Goal: Entertainment & Leisure: Consume media (video, audio)

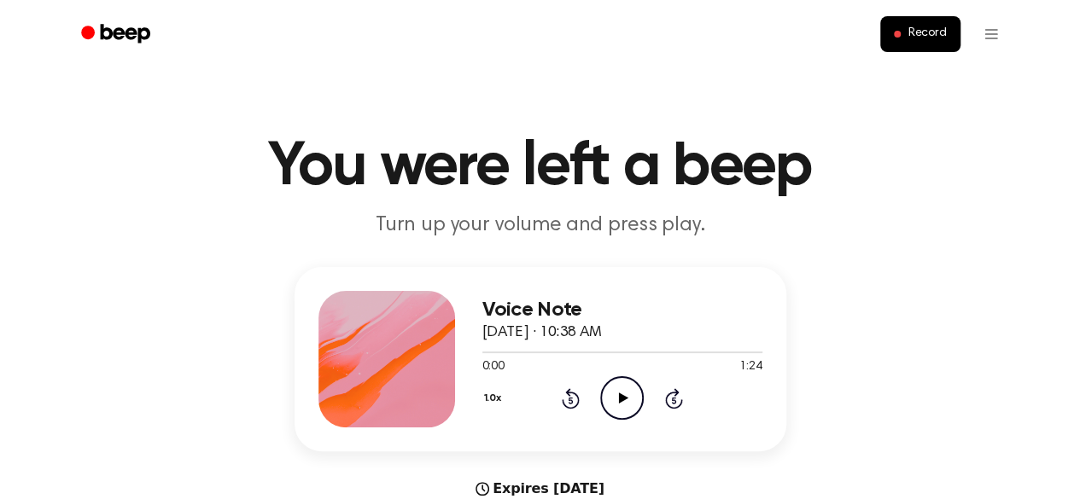
click at [623, 400] on icon at bounding box center [623, 398] width 9 height 11
click at [625, 393] on icon at bounding box center [622, 398] width 8 height 11
click at [630, 407] on icon "Play Audio" at bounding box center [622, 398] width 44 height 44
click at [621, 385] on icon "Play Audio" at bounding box center [622, 398] width 44 height 44
click at [613, 391] on icon "Play Audio" at bounding box center [622, 398] width 44 height 44
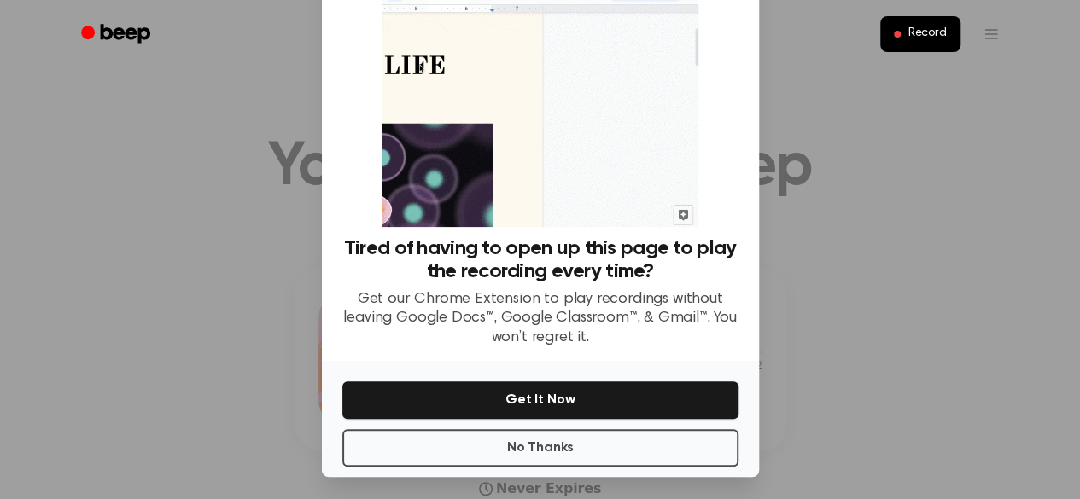
scroll to position [101, 0]
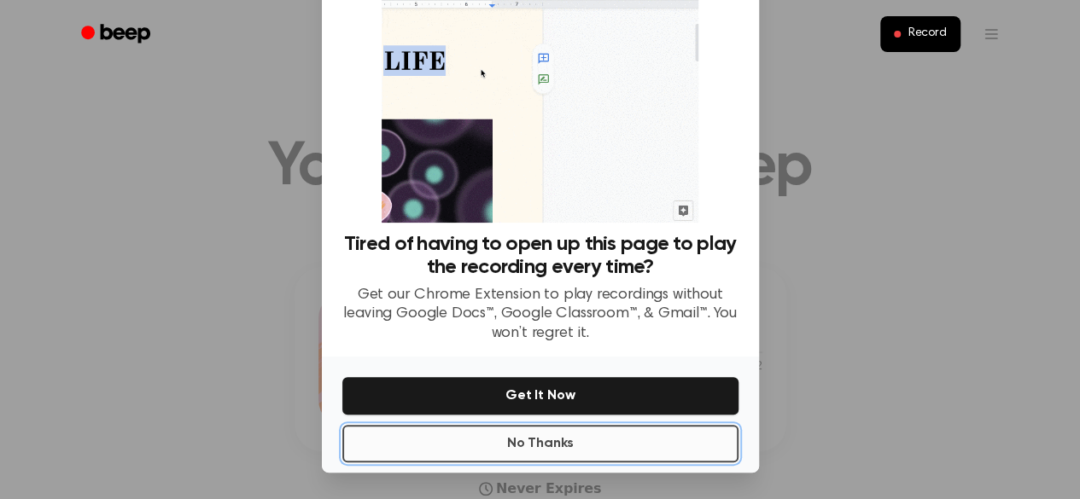
click at [527, 448] on button "No Thanks" at bounding box center [540, 444] width 396 height 38
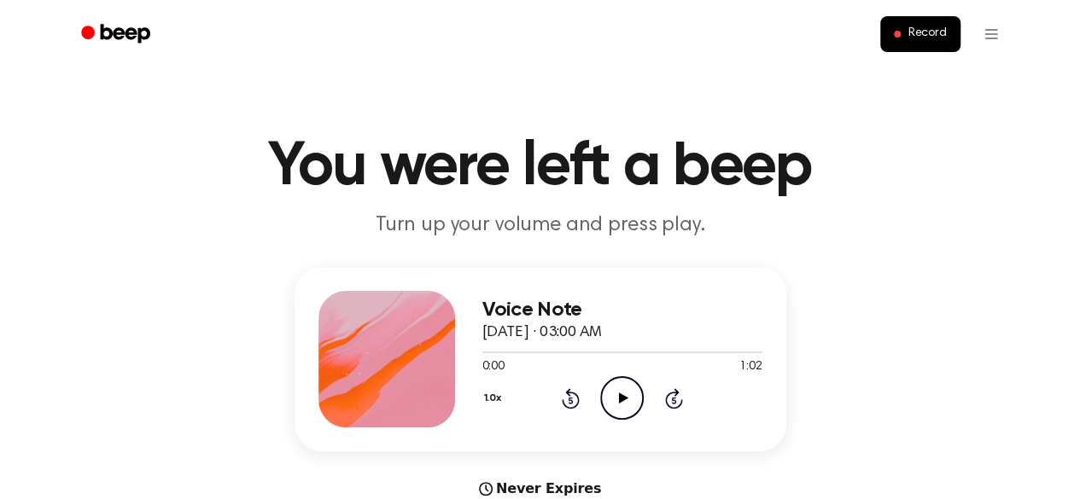
click at [621, 400] on icon at bounding box center [623, 398] width 9 height 11
click at [619, 393] on icon at bounding box center [623, 398] width 9 height 11
click at [630, 390] on icon "Play Audio" at bounding box center [622, 398] width 44 height 44
click at [634, 403] on icon "Play Audio" at bounding box center [622, 398] width 44 height 44
click at [618, 388] on icon "Play Audio" at bounding box center [622, 398] width 44 height 44
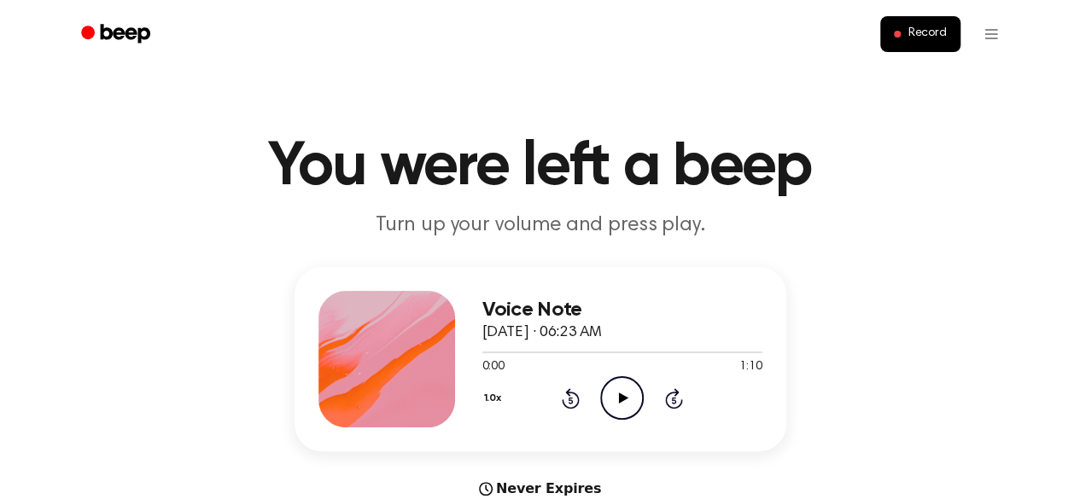
click at [619, 395] on icon at bounding box center [623, 398] width 9 height 11
click at [621, 388] on icon "Play Audio" at bounding box center [622, 398] width 44 height 44
click at [611, 395] on icon "Play Audio" at bounding box center [622, 398] width 44 height 44
click at [617, 398] on icon "Pause Audio" at bounding box center [622, 398] width 44 height 44
click at [621, 399] on icon at bounding box center [623, 398] width 9 height 11
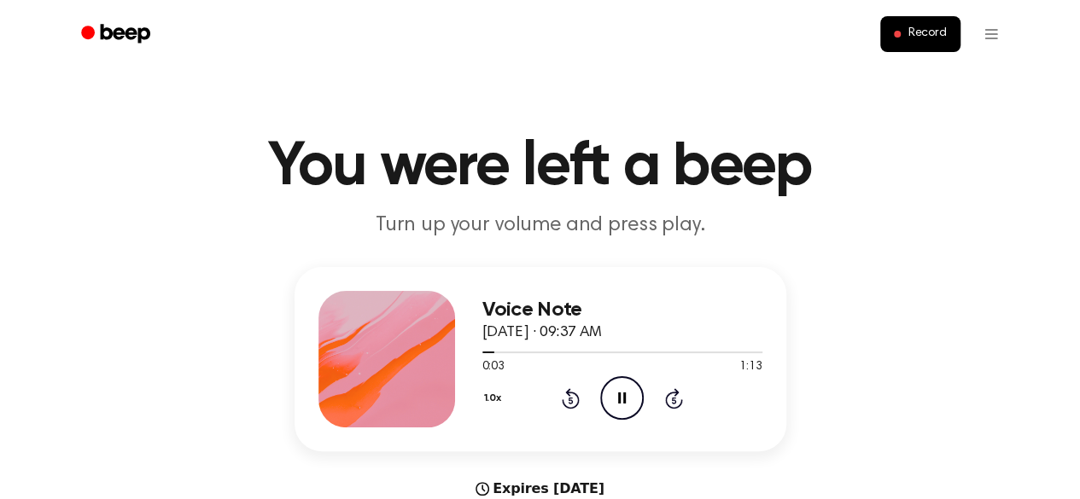
click at [621, 399] on icon "Pause Audio" at bounding box center [622, 398] width 44 height 44
